Goal: Find specific page/section: Find specific page/section

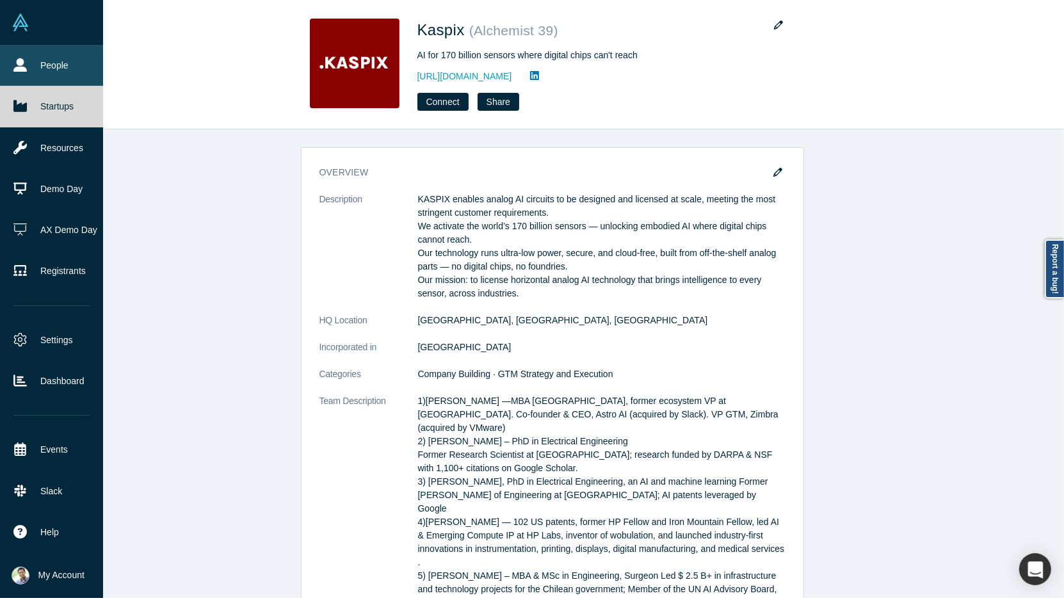
click at [26, 74] on link "People" at bounding box center [51, 65] width 103 height 41
